Goal: Information Seeking & Learning: Learn about a topic

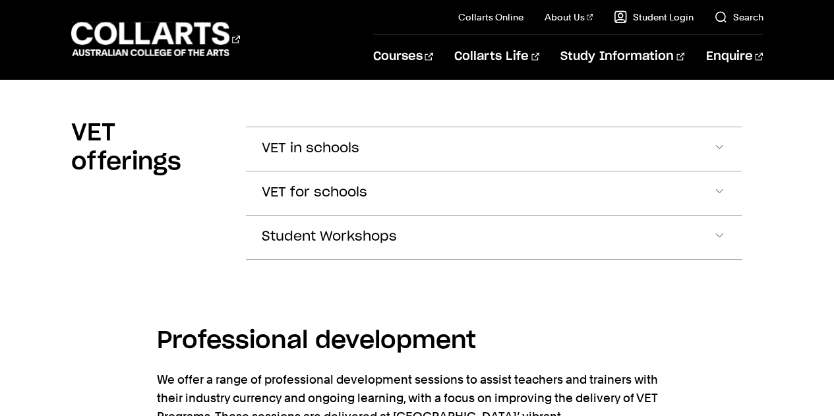
scroll to position [1715, 0]
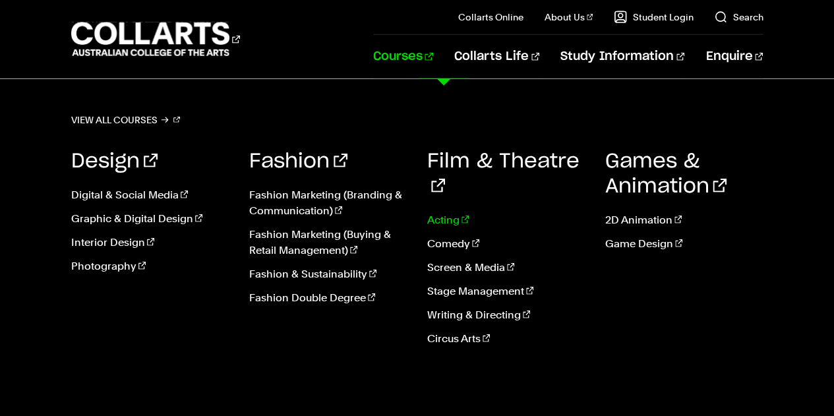
click at [439, 212] on link "Acting" at bounding box center [506, 220] width 158 height 16
click at [452, 260] on link "Screen & Media" at bounding box center [506, 268] width 158 height 16
click at [490, 260] on link "Screen & Media" at bounding box center [506, 268] width 158 height 16
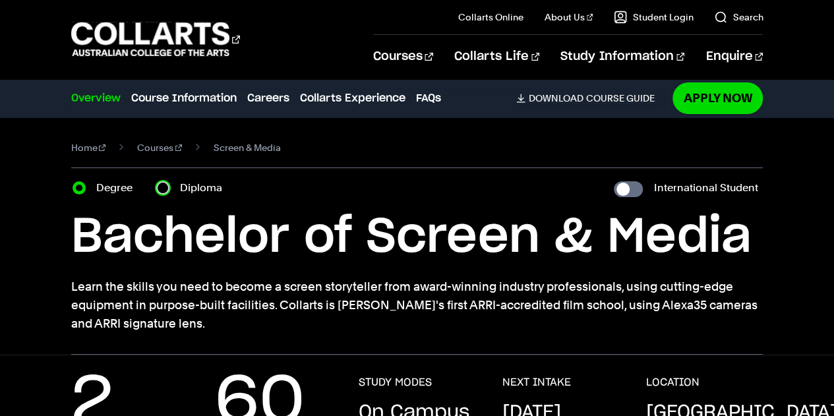
click at [159, 189] on input "Diploma" at bounding box center [162, 187] width 13 height 13
radio input "true"
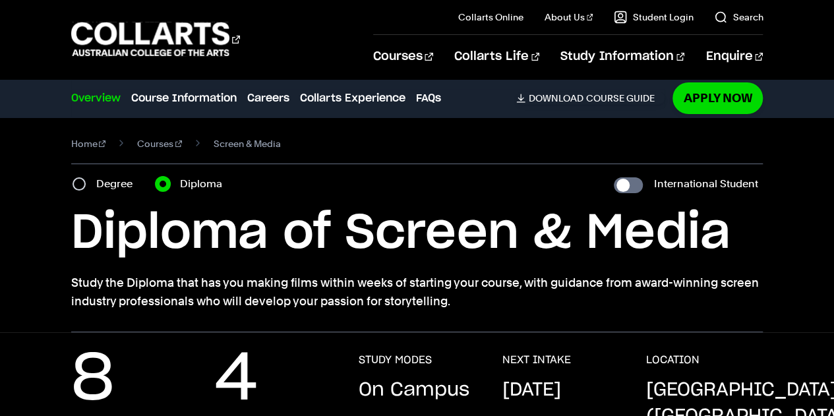
scroll to position [5, 0]
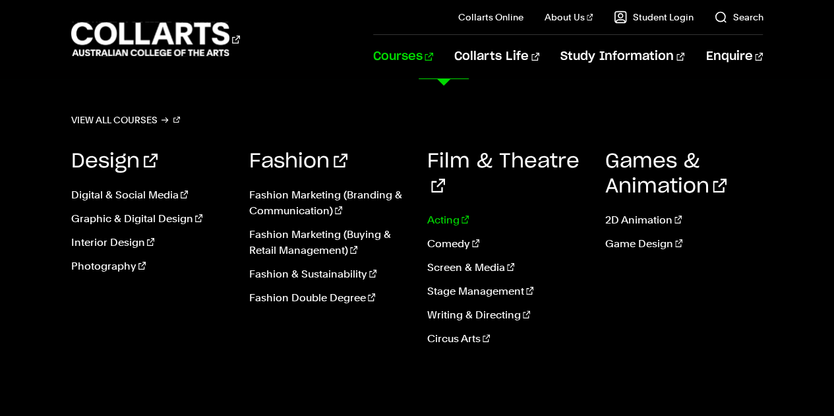
click at [442, 212] on link "Acting" at bounding box center [506, 220] width 158 height 16
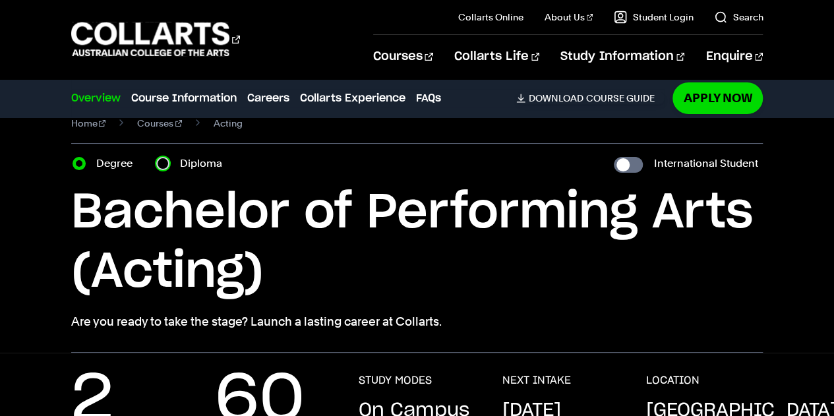
click at [163, 160] on input "Diploma" at bounding box center [162, 163] width 13 height 13
radio input "true"
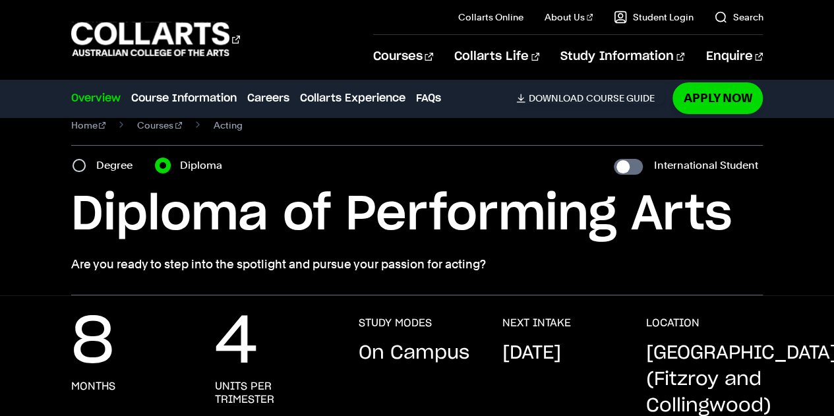
scroll to position [40, 0]
